Goal: Task Accomplishment & Management: Manage account settings

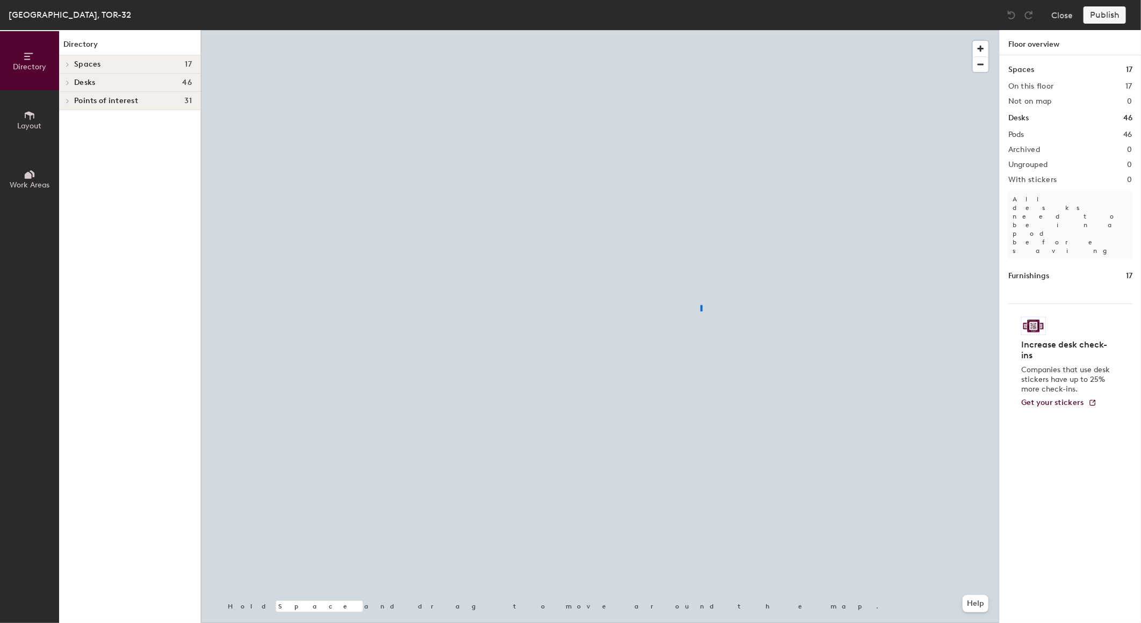
click at [666, 30] on div at bounding box center [600, 30] width 798 height 0
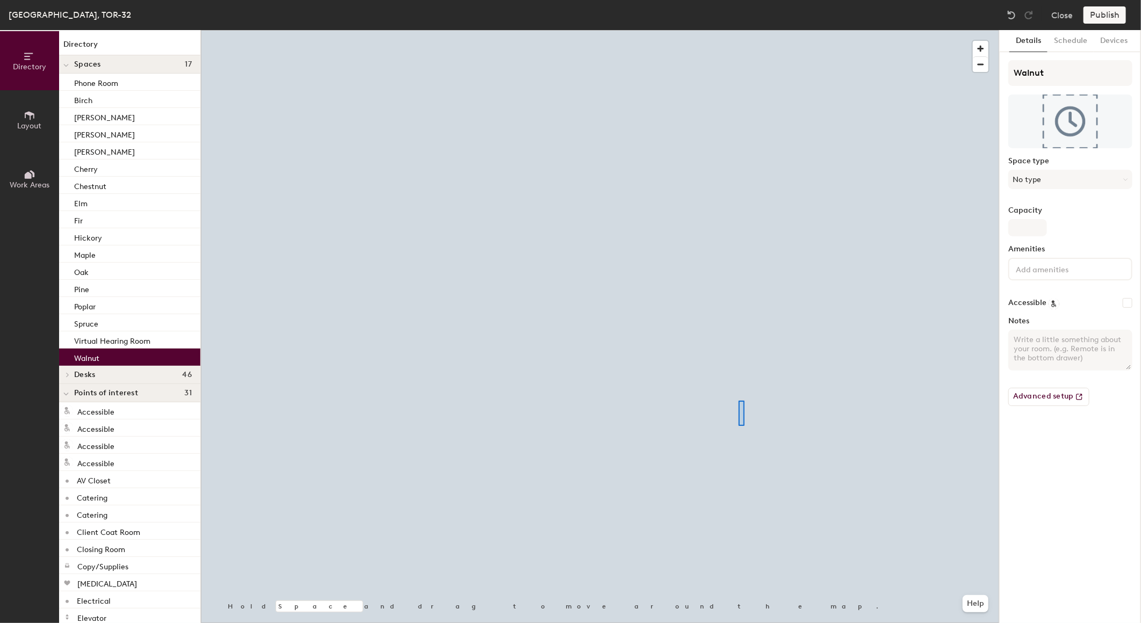
click at [735, 30] on div at bounding box center [600, 30] width 798 height 0
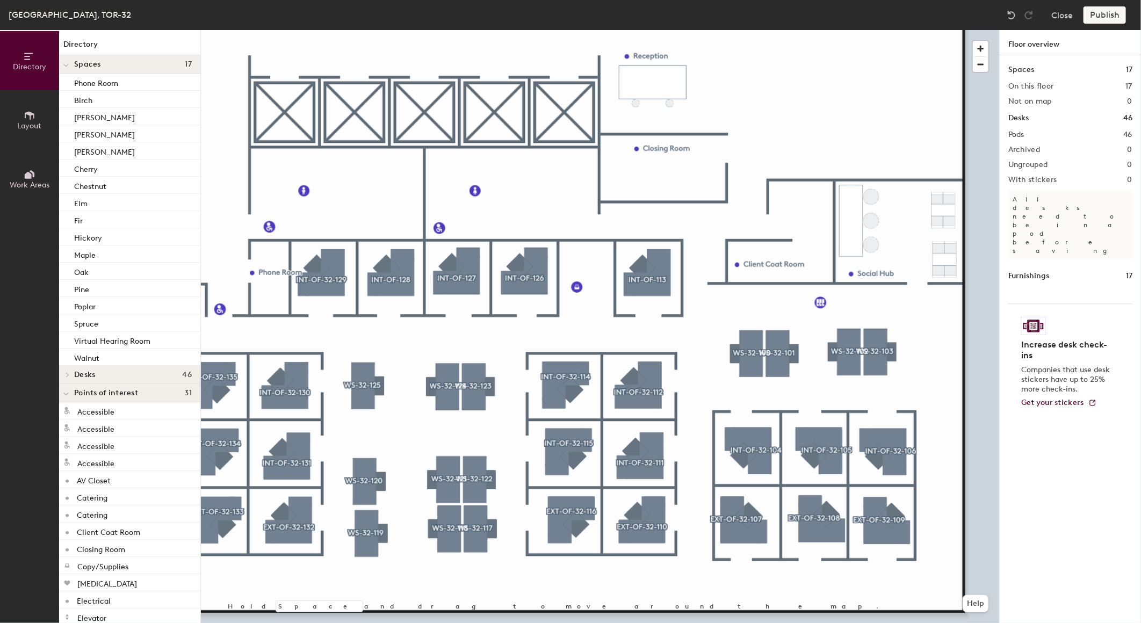
click at [753, 30] on div at bounding box center [600, 30] width 798 height 0
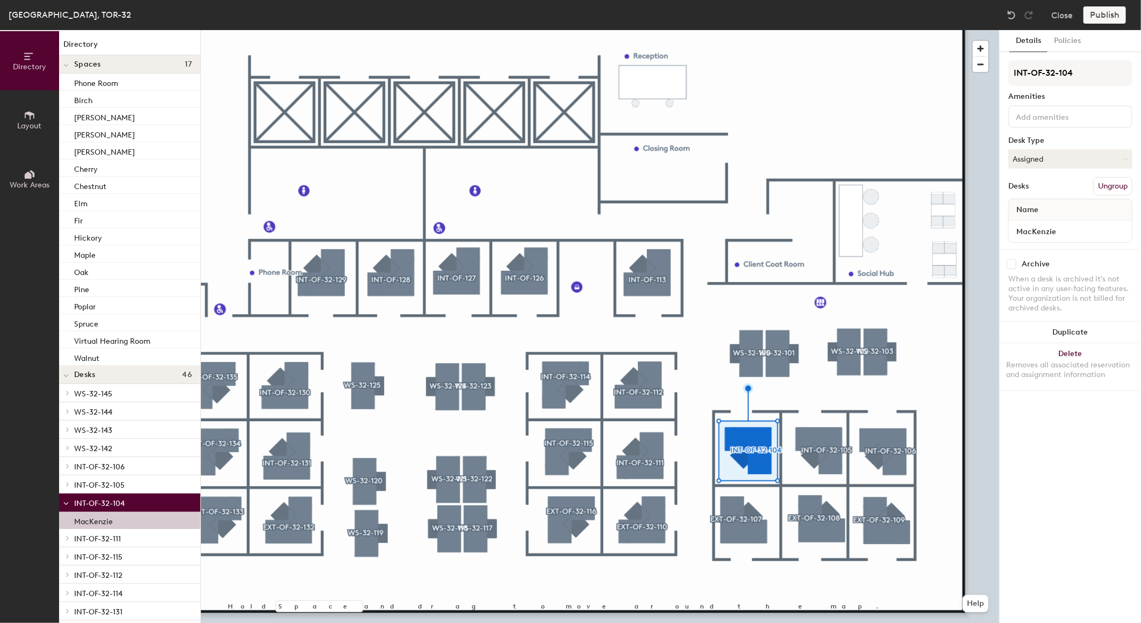
click at [744, 30] on div at bounding box center [600, 30] width 798 height 0
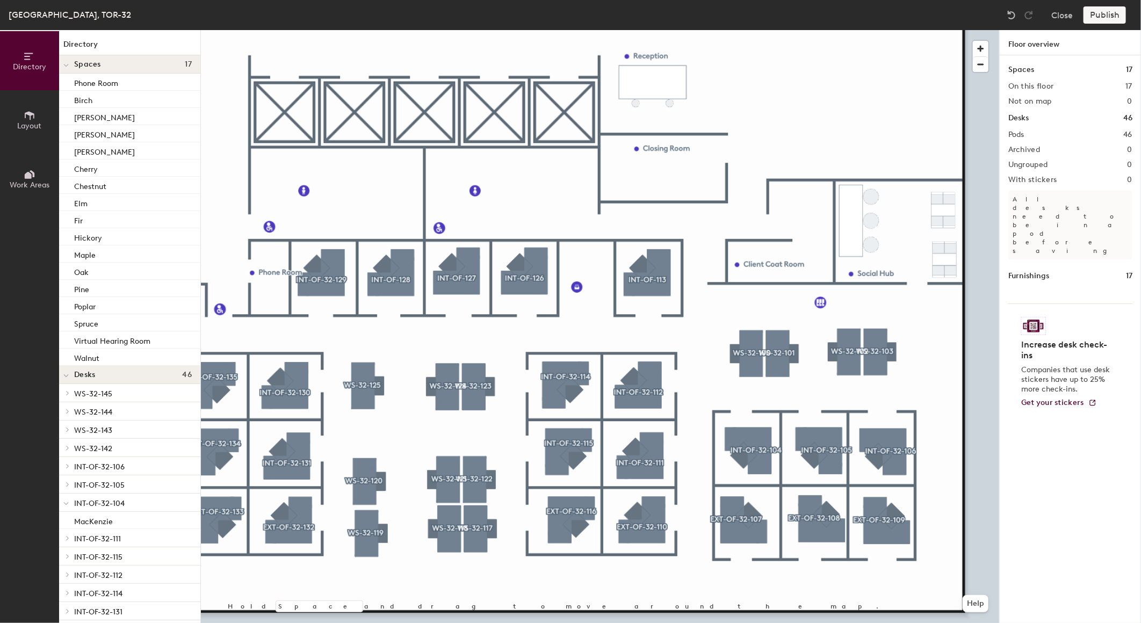
click at [735, 30] on div at bounding box center [600, 30] width 798 height 0
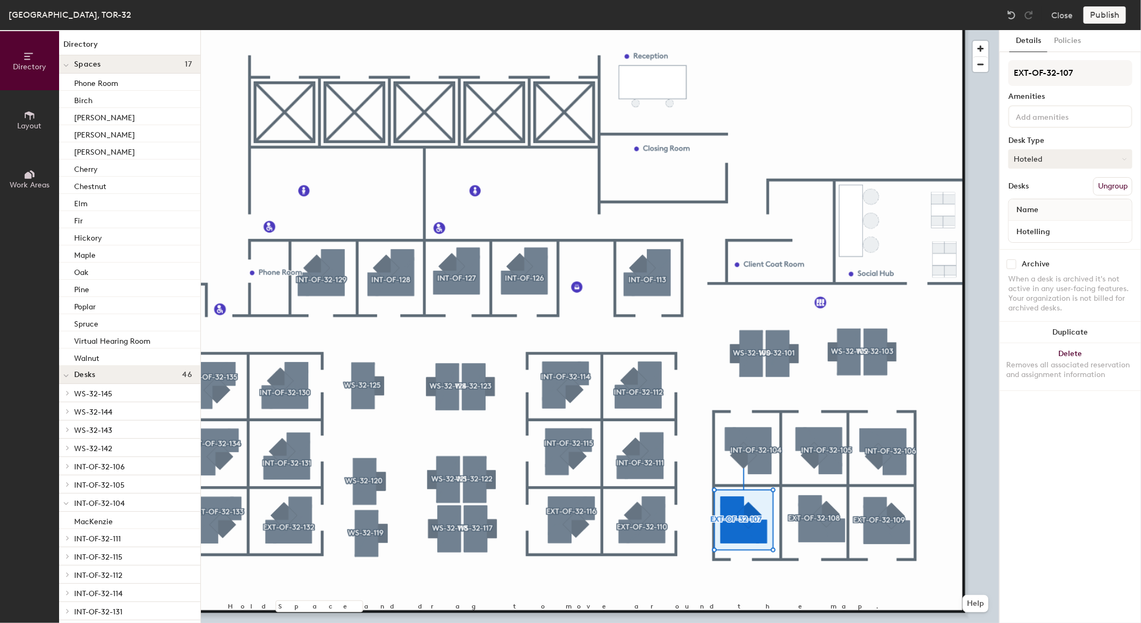
click at [1051, 162] on button "Hoteled" at bounding box center [1070, 158] width 124 height 19
click at [1090, 479] on div "Details Policies EXT-OF-32-107 Amenities Desk Type Hoteled Assigned Hot Hoteled…" at bounding box center [1070, 326] width 141 height 593
click at [1040, 149] on button "Hoteled" at bounding box center [1070, 158] width 124 height 19
drag, startPoint x: 1073, startPoint y: 448, endPoint x: 1072, endPoint y: 240, distance: 207.9
click at [1073, 448] on div "Details Policies EXT-OF-32-107 Amenities Desk Type Hoteled Assigned Hot Hoteled…" at bounding box center [1070, 326] width 141 height 593
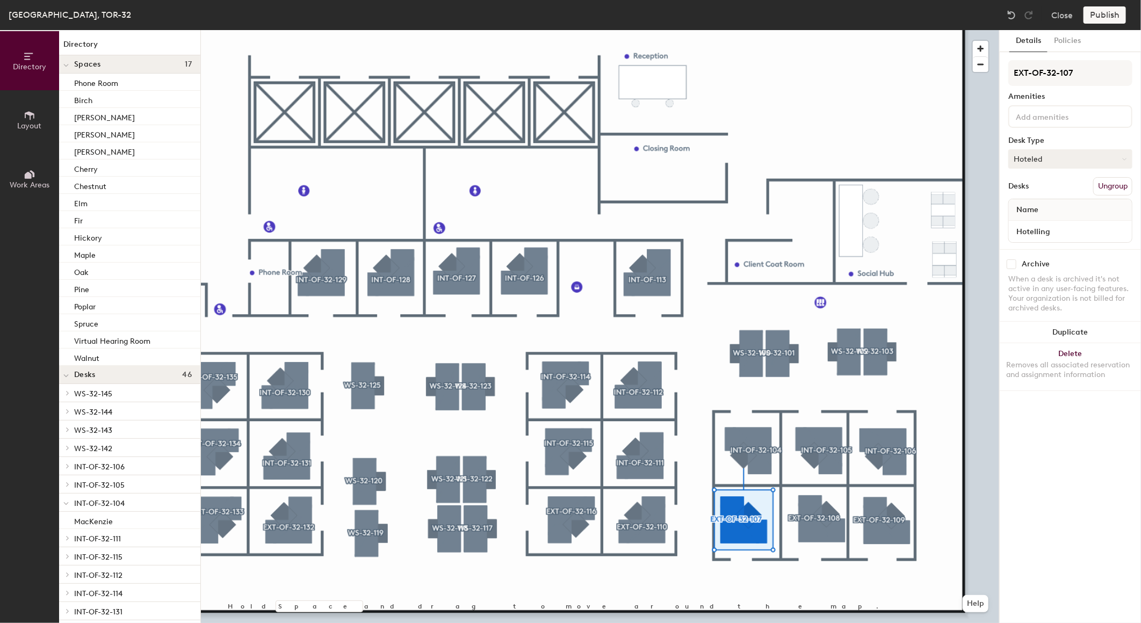
click at [1050, 156] on button "Hoteled" at bounding box center [1070, 158] width 124 height 19
click at [1075, 459] on div "Details Policies EXT-OF-32-107 Amenities Desk Type Hoteled Desks Ungroup Name H…" at bounding box center [1070, 326] width 141 height 593
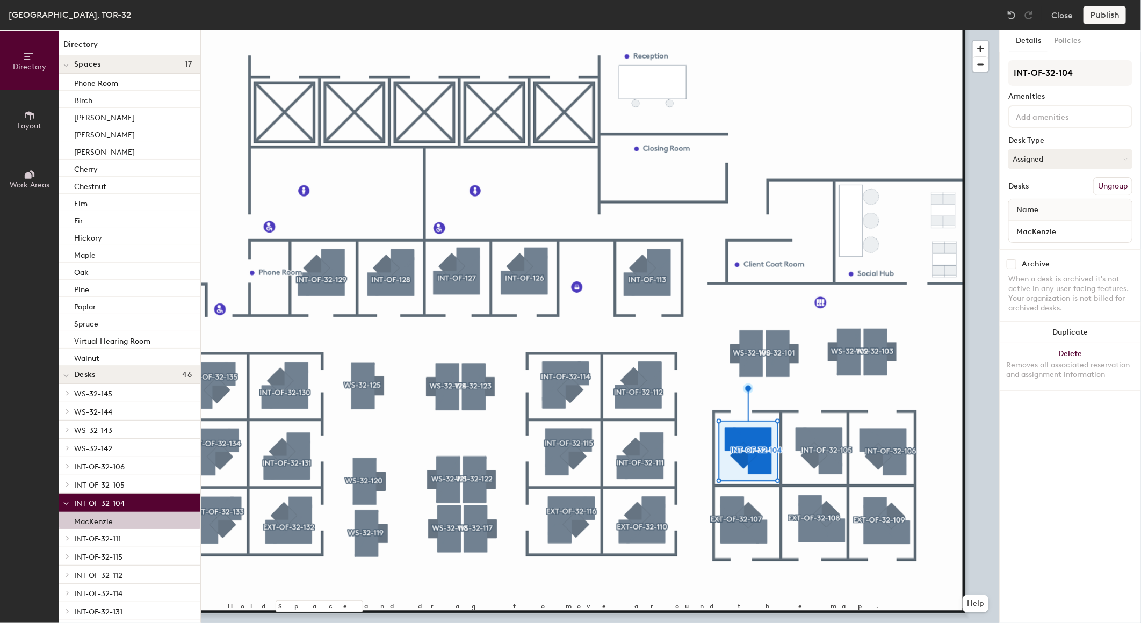
click at [1046, 170] on div "INT-OF-32-104 Amenities Desk Type Assigned Desks Ungroup Name MacKenzie" at bounding box center [1070, 154] width 124 height 189
click at [1046, 160] on button "Assigned" at bounding box center [1070, 158] width 124 height 19
click at [1061, 473] on div "Details Policies INT-OF-32-104 Amenities Desk Type Assigned Assigned Hot Hotele…" at bounding box center [1070, 326] width 141 height 593
click at [1057, 15] on button "Close" at bounding box center [1061, 14] width 21 height 17
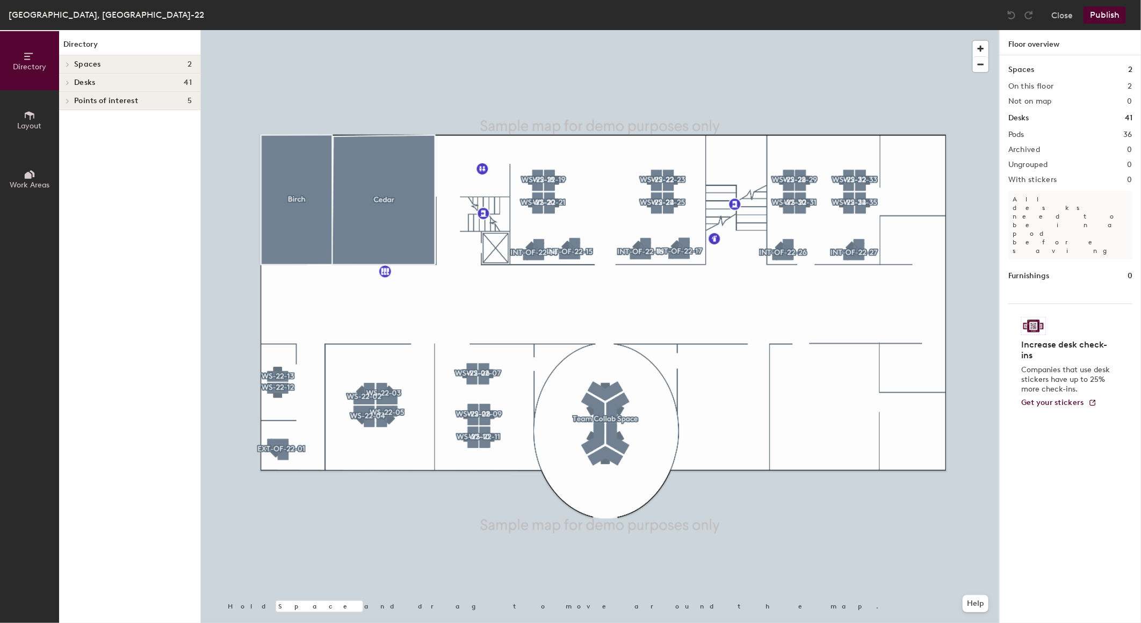
drag, startPoint x: 25, startPoint y: 122, endPoint x: 47, endPoint y: 130, distance: 23.3
click at [24, 122] on span "Layout" at bounding box center [30, 125] width 24 height 9
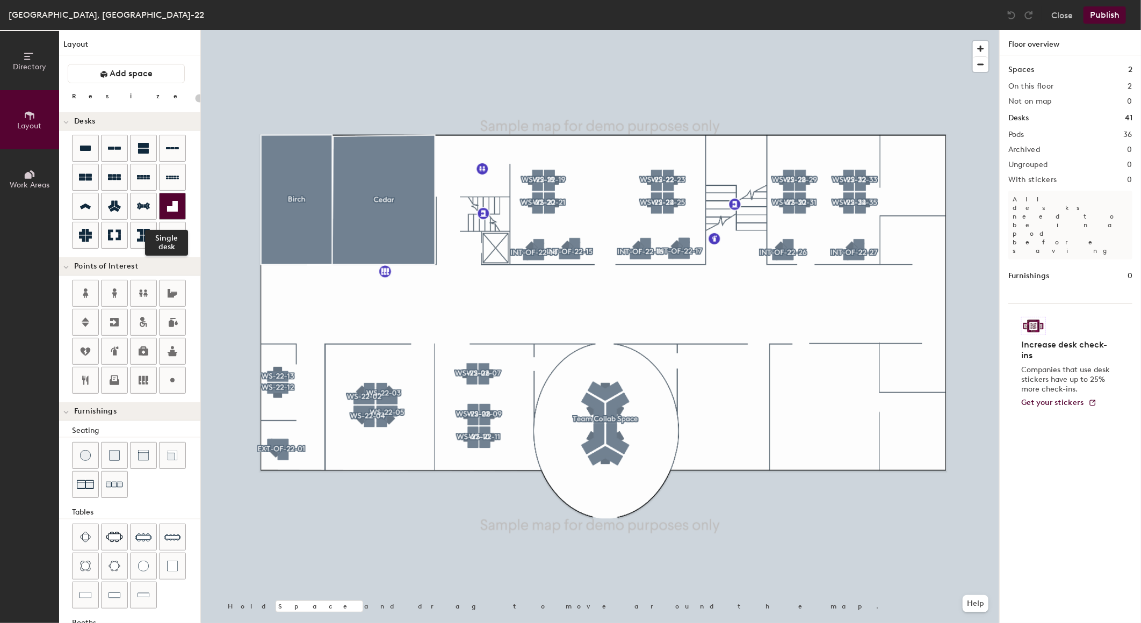
click at [172, 206] on icon at bounding box center [172, 206] width 13 height 13
click at [917, 450] on div "Directory Layout Work Areas Layout Add space Resize Desks Points of Interest Fu…" at bounding box center [570, 326] width 1141 height 593
type input "180"
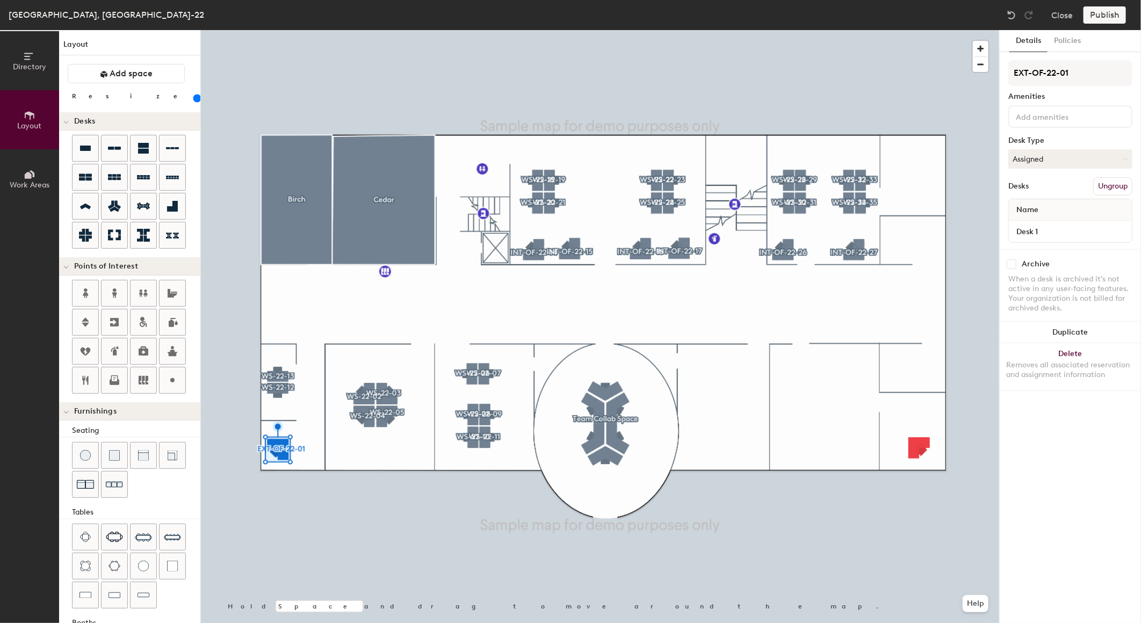
click at [1105, 183] on button "Ungroup" at bounding box center [1112, 186] width 39 height 18
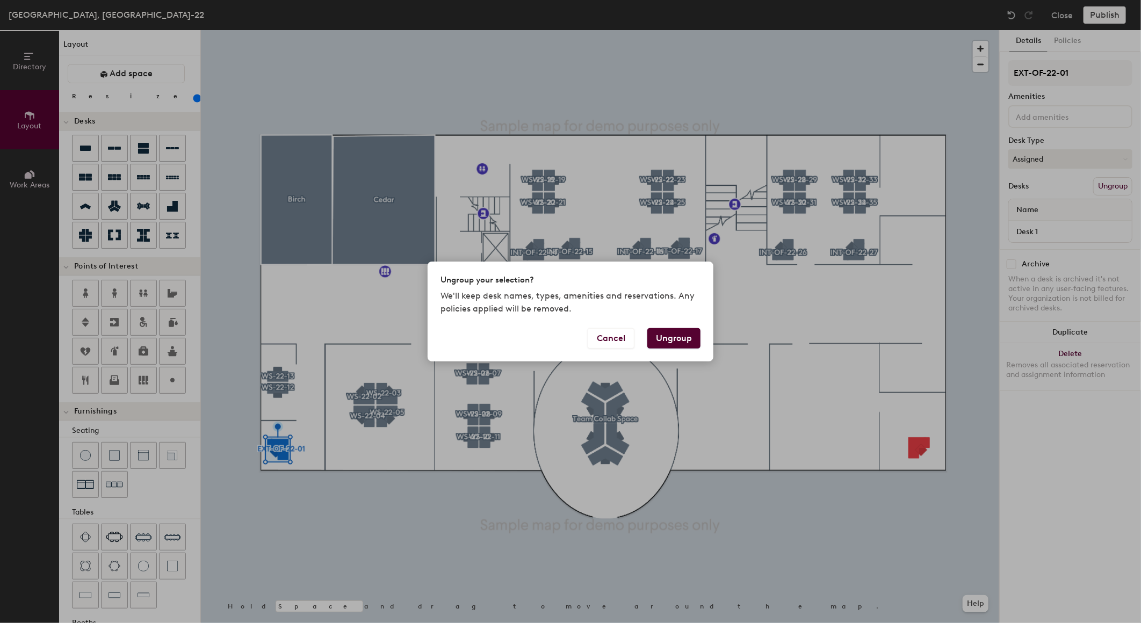
click at [675, 335] on button "Ungroup" at bounding box center [673, 338] width 53 height 20
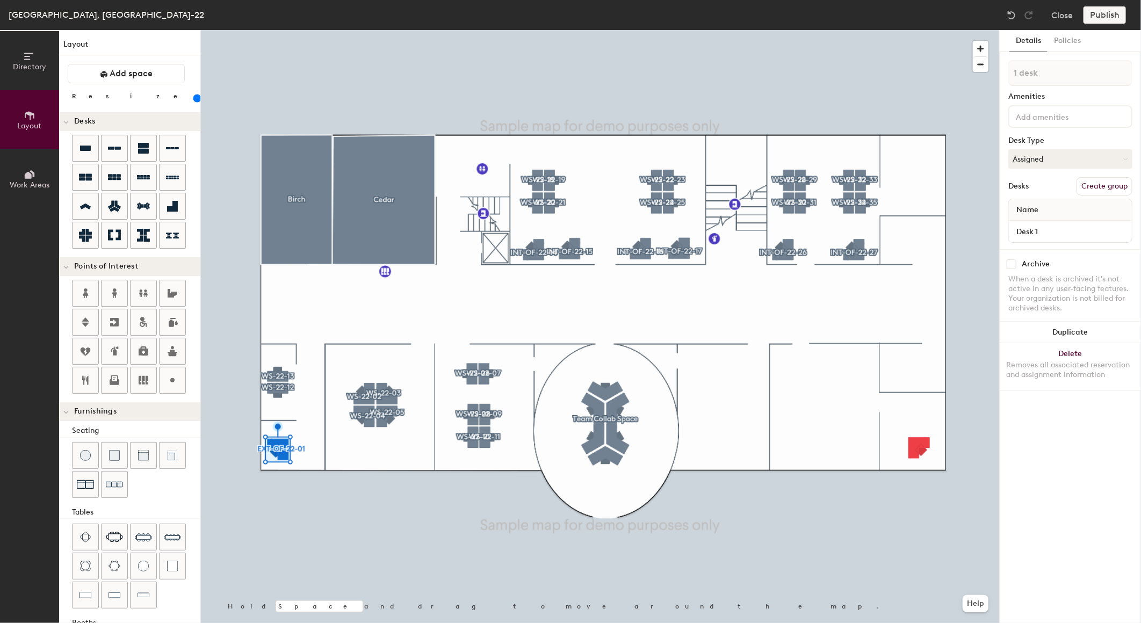
click at [813, 30] on div at bounding box center [600, 30] width 798 height 0
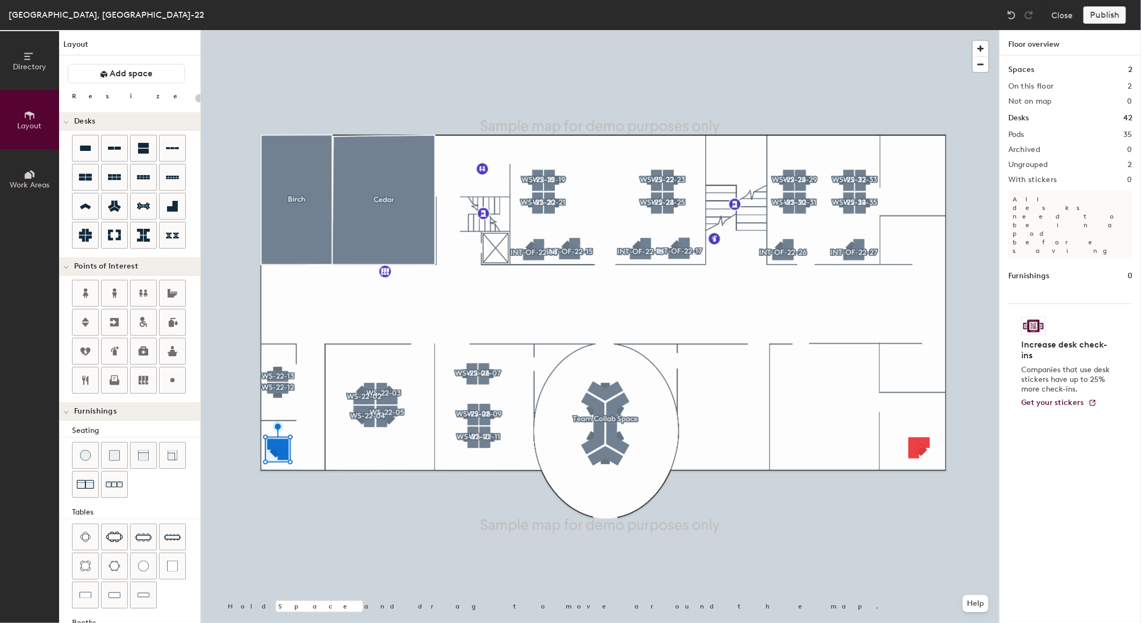
type input "180"
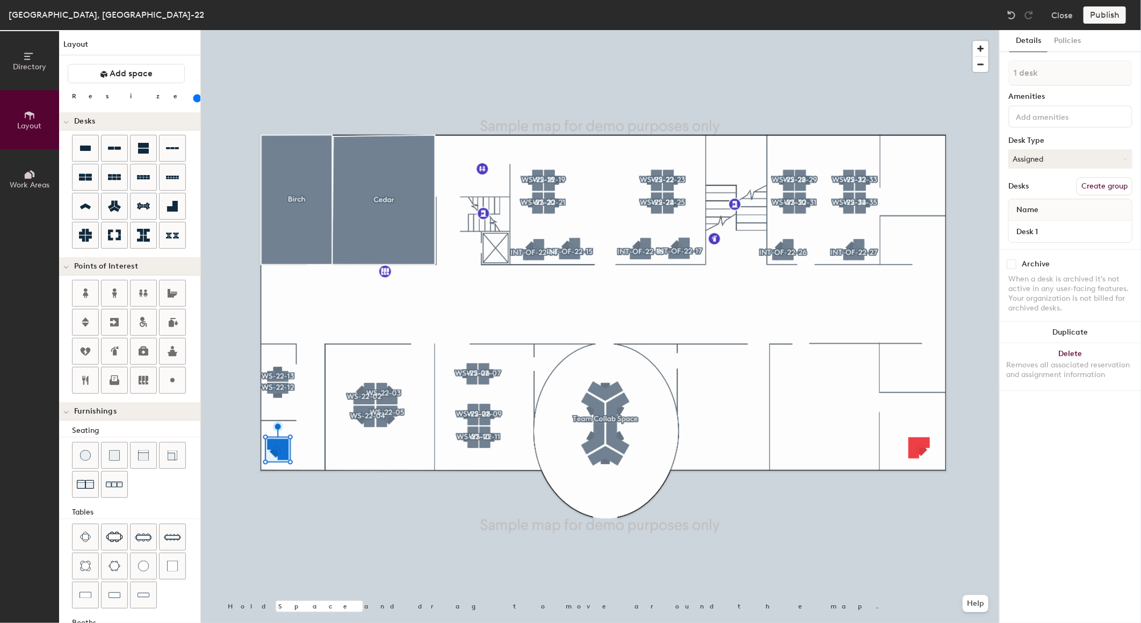
type input "2 desks"
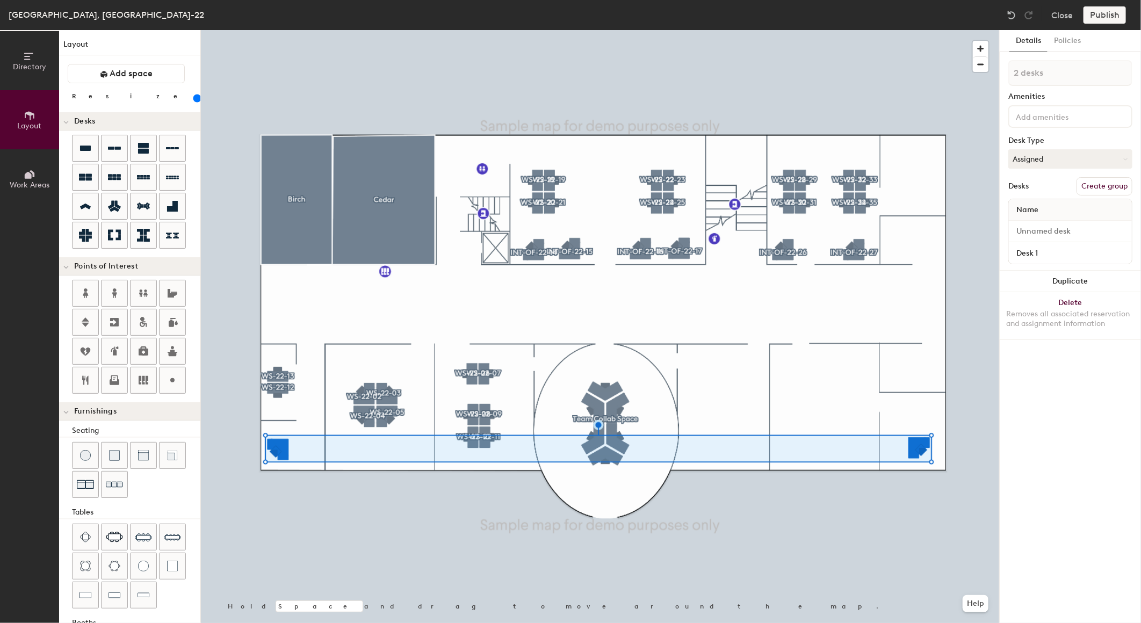
click at [1096, 181] on button "Create group" at bounding box center [1104, 186] width 56 height 18
click at [903, 70] on div "Directory Layout Work Areas Layout Add space Resize Desks Points of Interest Fu…" at bounding box center [570, 326] width 1141 height 593
type input "External Offices"
click at [1094, 13] on button "Publish" at bounding box center [1104, 14] width 42 height 17
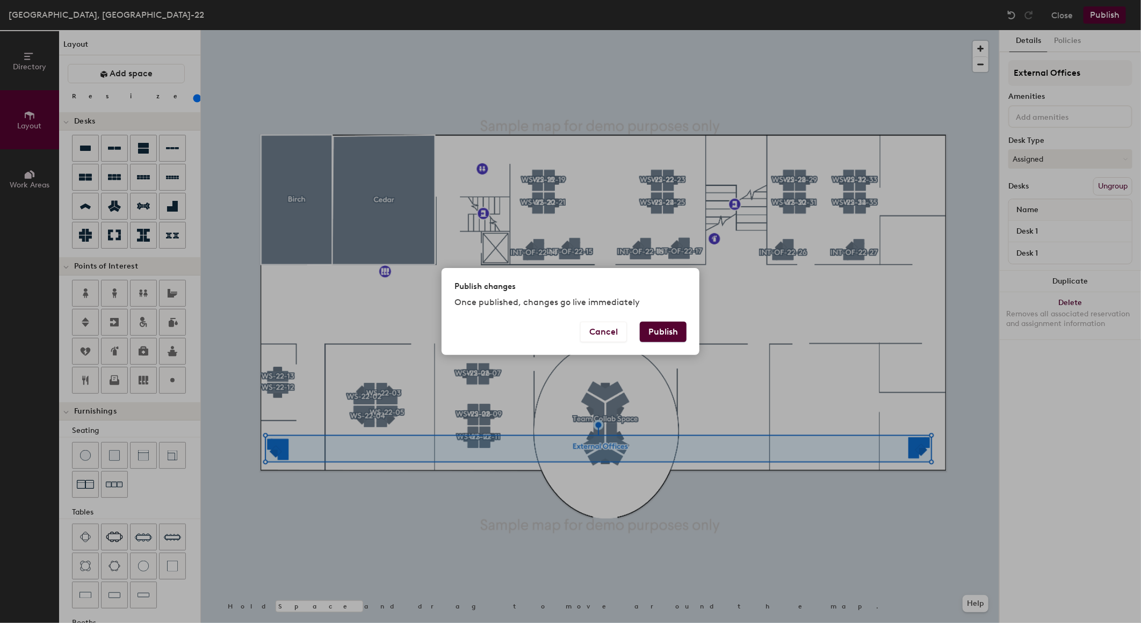
click at [670, 319] on div "Publish changes Once published, changes go live immediately" at bounding box center [571, 294] width 258 height 53
click at [665, 330] on button "Publish" at bounding box center [663, 332] width 47 height 20
type input "20"
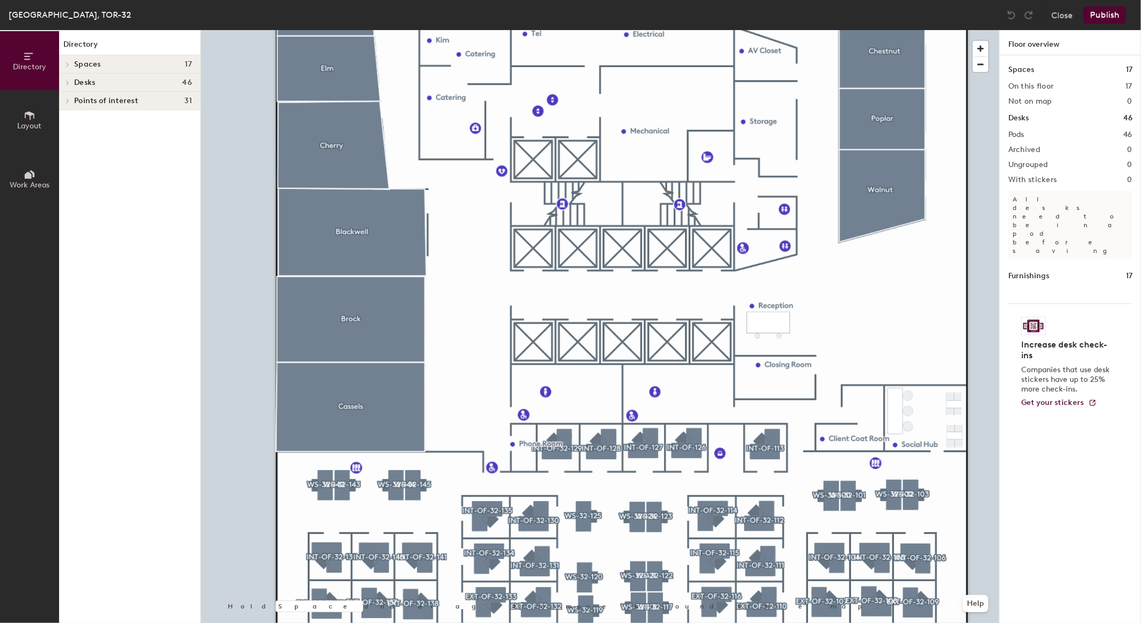
click at [18, 125] on span "Layout" at bounding box center [30, 125] width 24 height 9
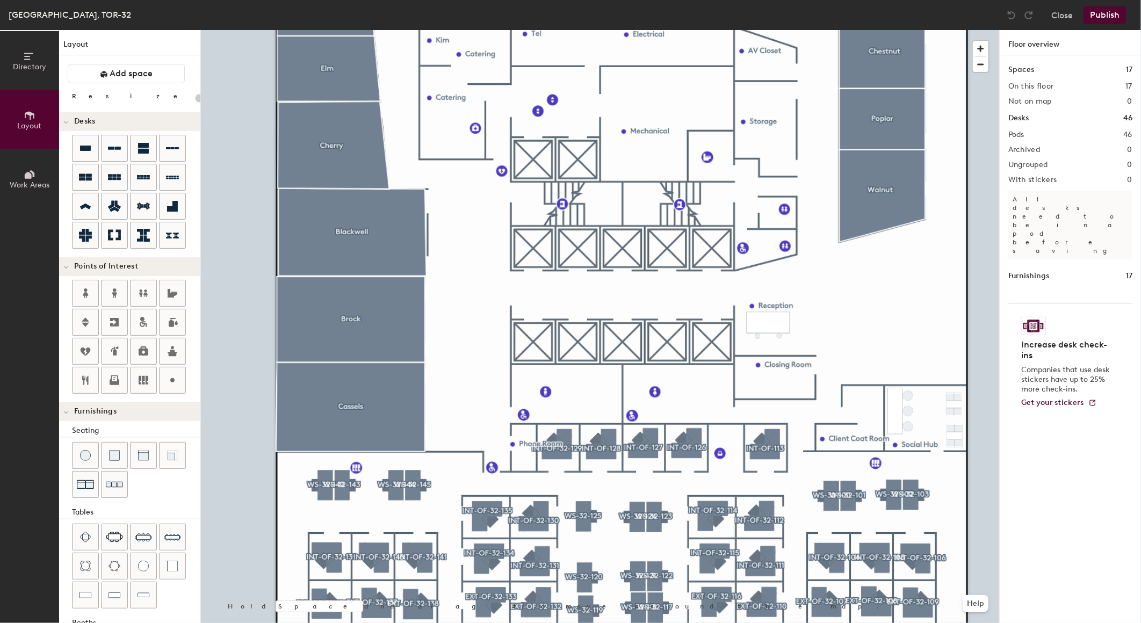
click at [862, 410] on div "Directory Layout Work Areas Layout Add space Resize Desks Points of Interest Fu…" at bounding box center [570, 326] width 1141 height 593
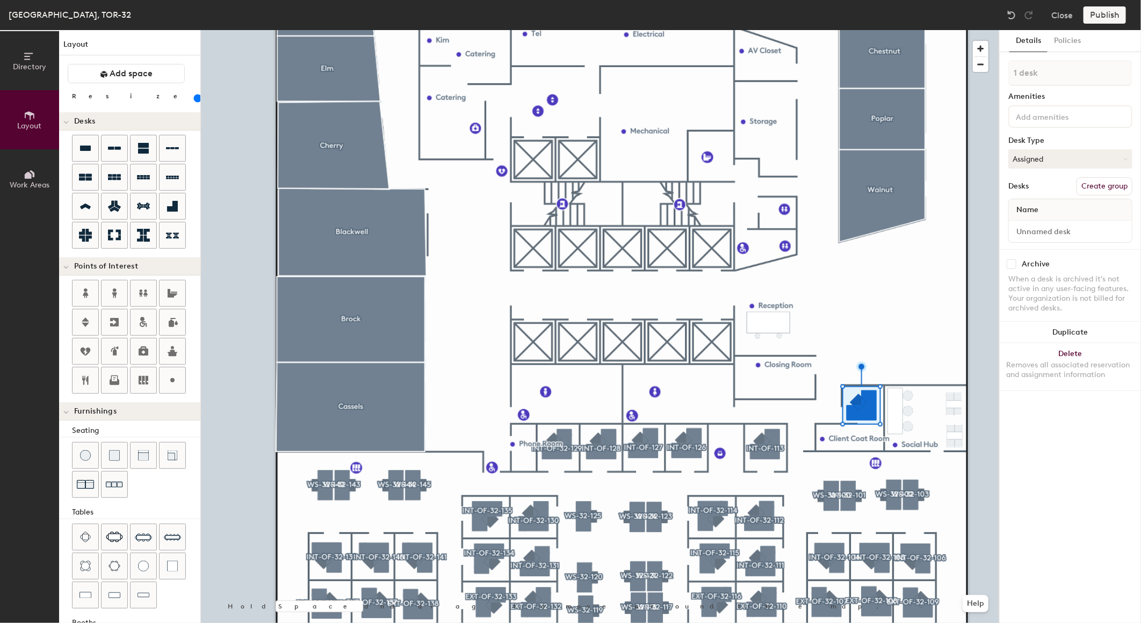
click at [893, 30] on div at bounding box center [600, 30] width 798 height 0
click at [1045, 157] on button "Assigned" at bounding box center [1070, 158] width 124 height 19
click at [985, 30] on div at bounding box center [600, 30] width 798 height 0
click at [1119, 185] on button "Create group" at bounding box center [1104, 186] width 56 height 18
type input "140"
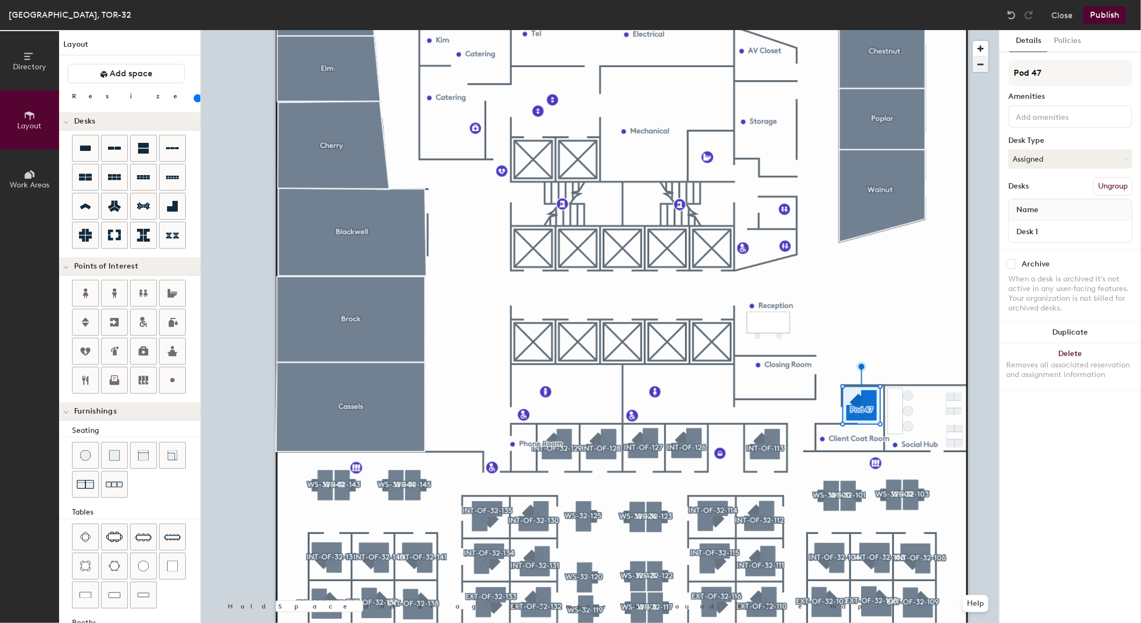
drag, startPoint x: 1052, startPoint y: 78, endPoint x: 975, endPoint y: 71, distance: 77.1
click at [973, 70] on div "Directory Layout Work Areas Layout Add space Resize Desks Points of Interest Fu…" at bounding box center [570, 326] width 1141 height 593
click at [1050, 221] on div "Desk 1" at bounding box center [1070, 231] width 123 height 21
click at [1050, 73] on input "Pod 47" at bounding box center [1070, 73] width 124 height 26
click at [949, 71] on div "Directory Layout Work Areas Layout Add space Resize Desks Points of Interest Fu…" at bounding box center [570, 326] width 1141 height 593
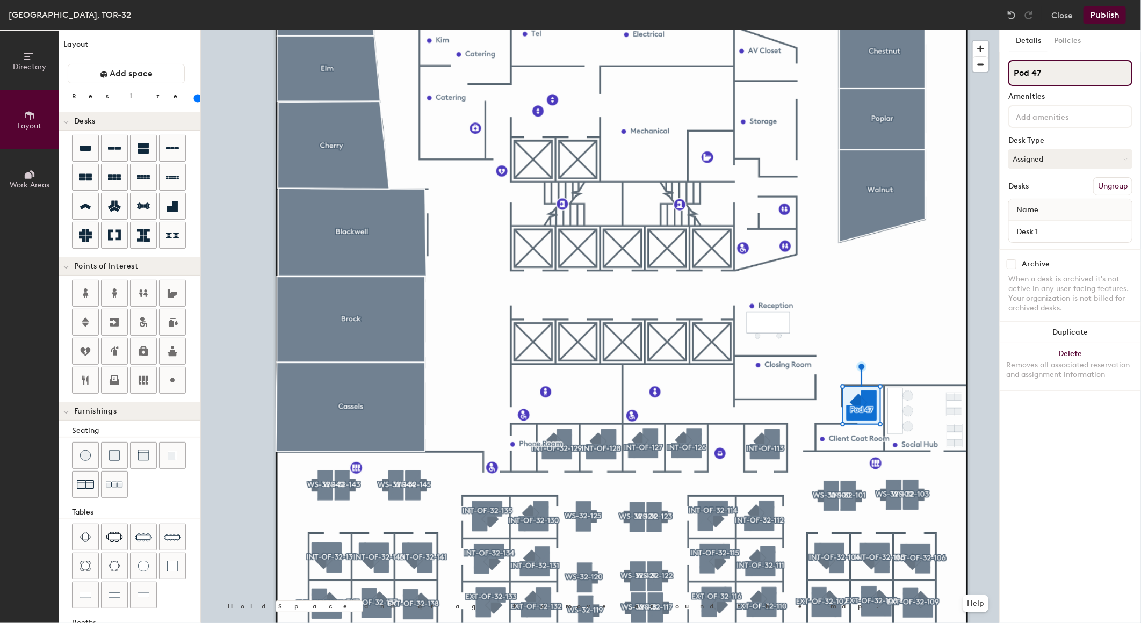
type input "W"
type input "140"
type input "OF"
type input "140"
type input "O"
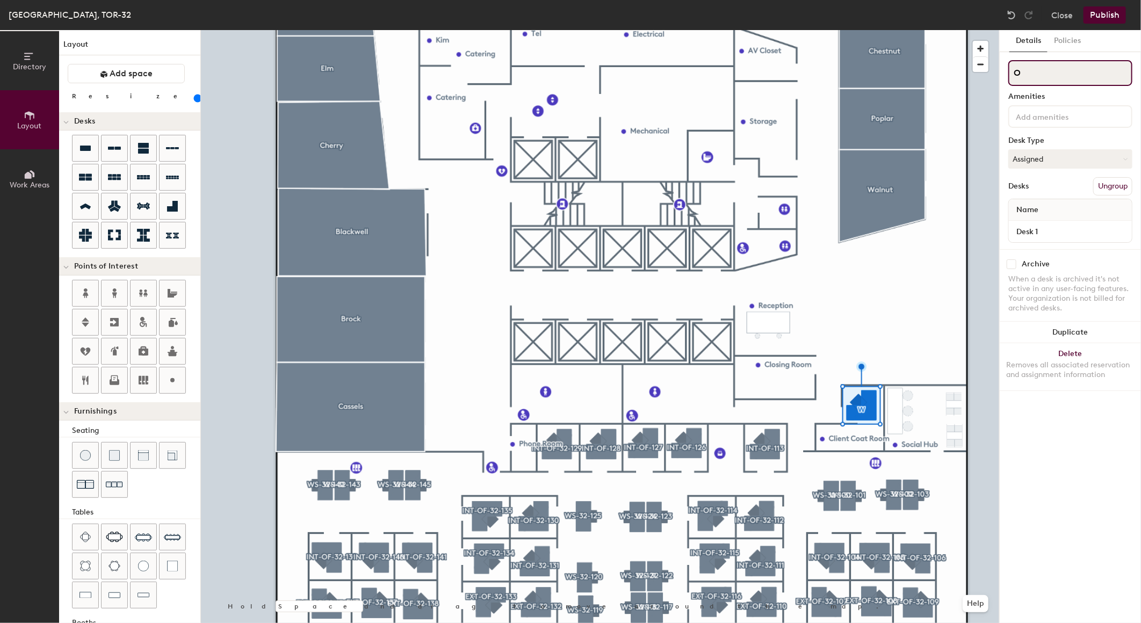
type input "140"
click at [1057, 18] on button "Close" at bounding box center [1061, 14] width 21 height 17
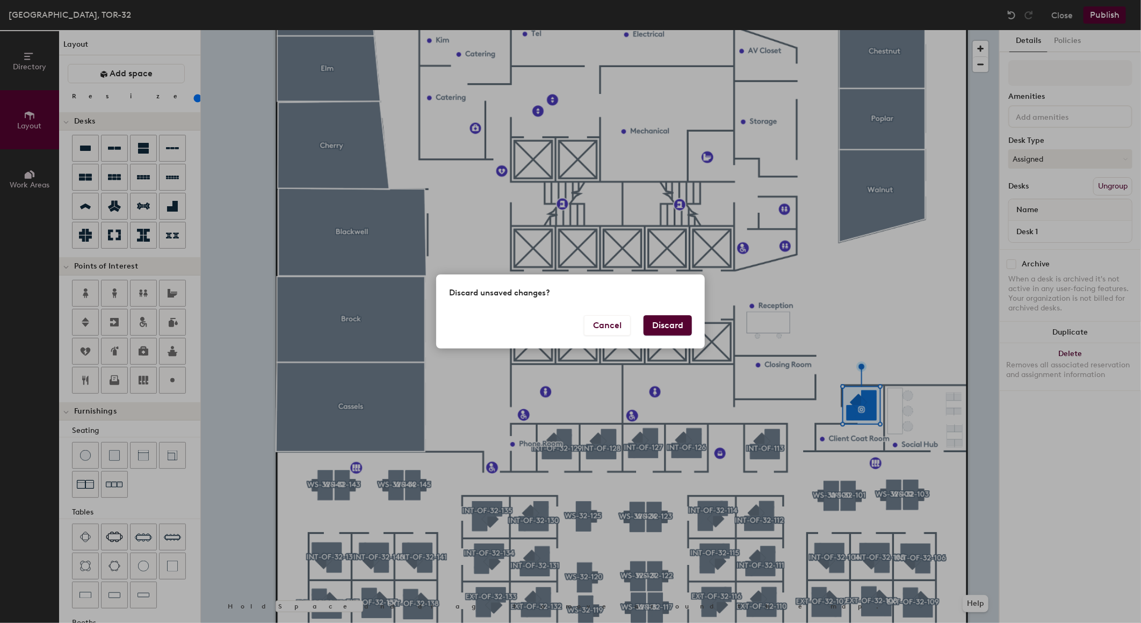
click at [674, 324] on button "Discard" at bounding box center [667, 325] width 48 height 20
type input "140"
